Goal: Information Seeking & Learning: Learn about a topic

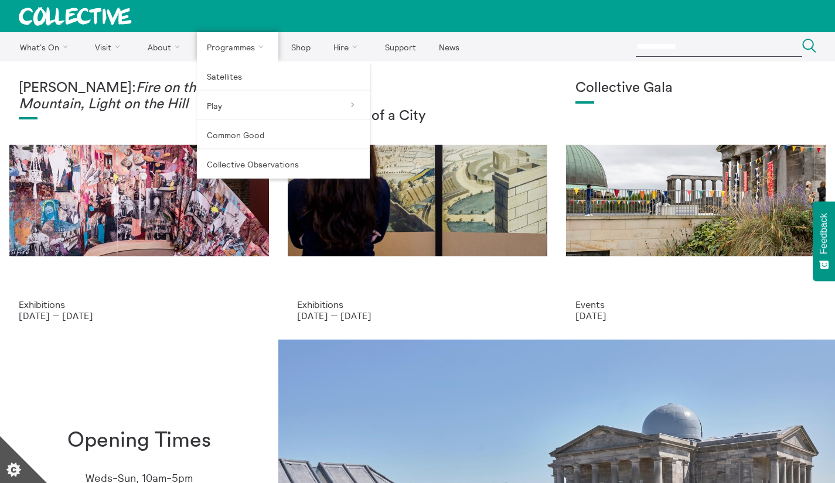
click at [247, 37] on link "Programmes" at bounding box center [238, 46] width 82 height 29
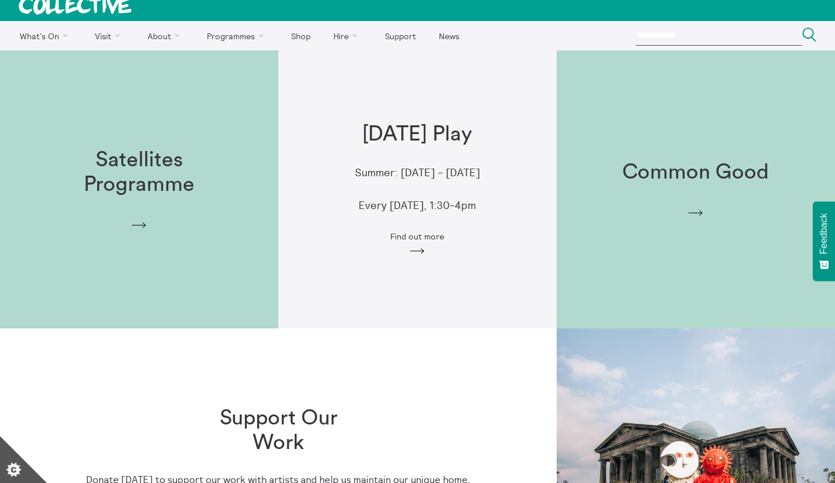
scroll to position [2, 0]
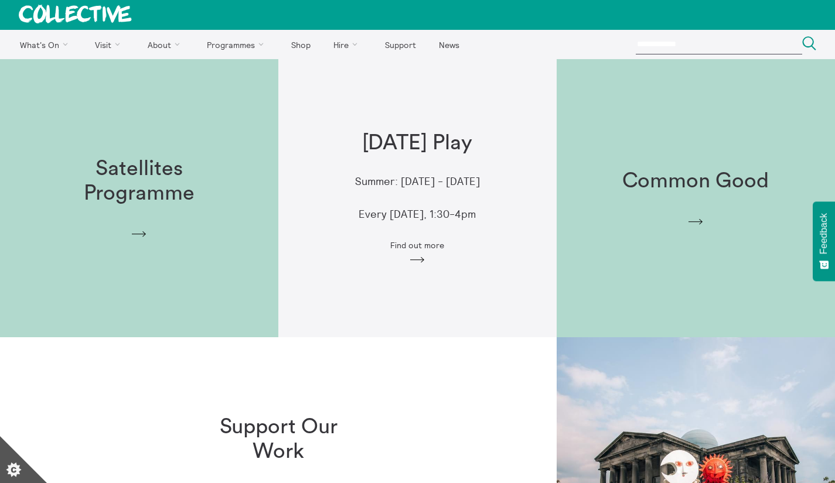
click at [147, 161] on h1 "Satellites Programme" at bounding box center [139, 181] width 150 height 49
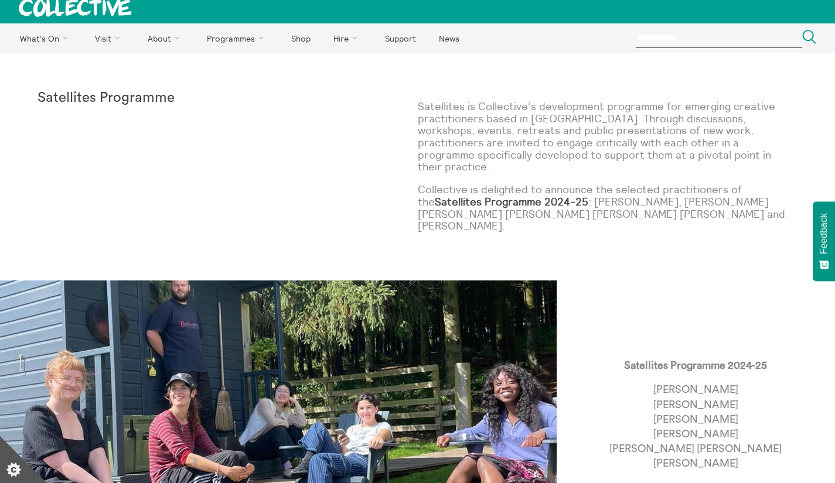
scroll to position [8, 0]
